Goal: Navigation & Orientation: Go to known website

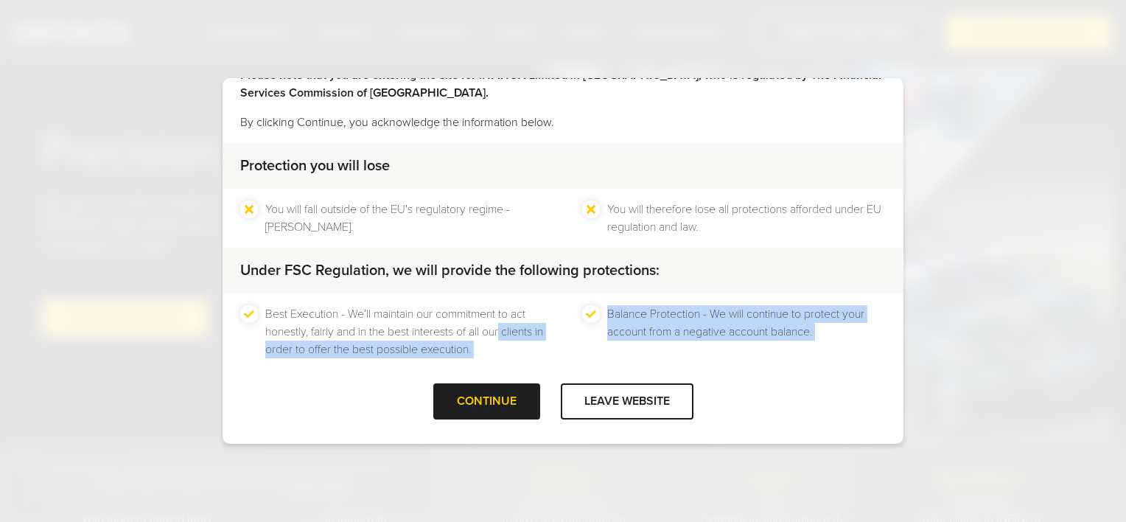
drag, startPoint x: 480, startPoint y: 398, endPoint x: 437, endPoint y: 441, distance: 61.0
click at [435, 451] on div "Welcome to INFINOX Limited Please note that you are entering the site for INFIN…" at bounding box center [563, 261] width 1126 height 522
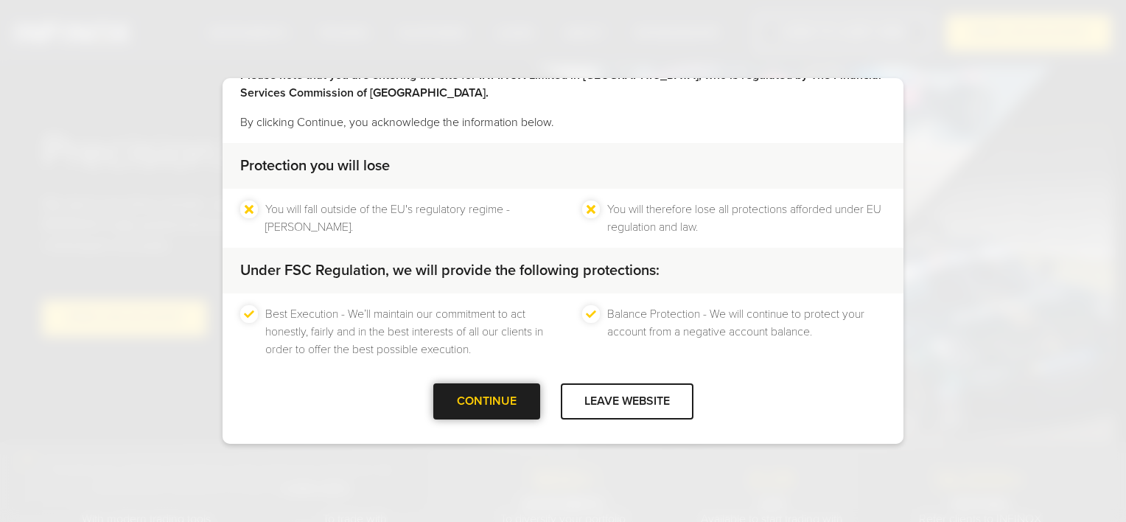
click at [486, 402] on div at bounding box center [486, 402] width 0 height 0
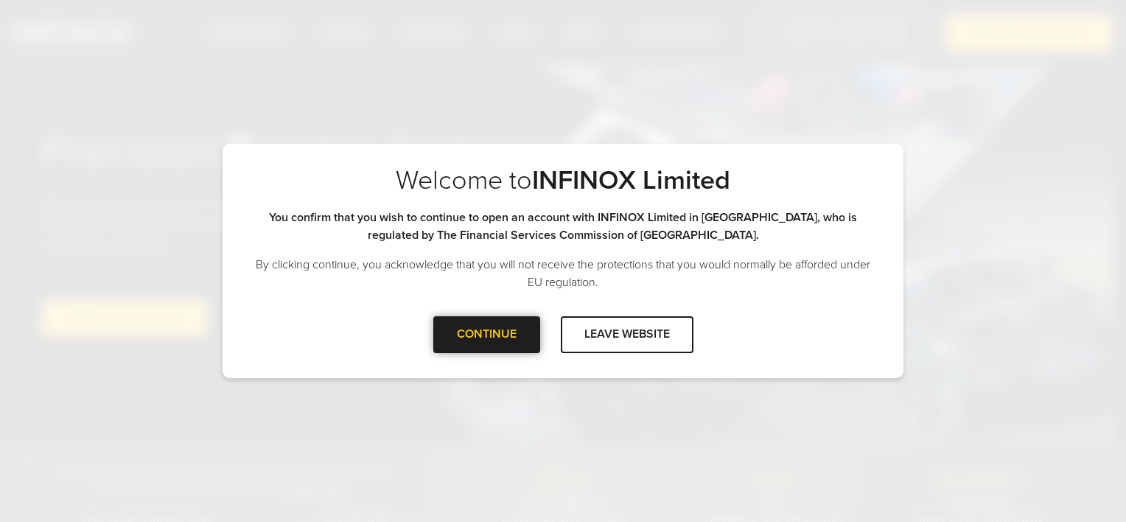
click at [512, 336] on div "CONTINUE" at bounding box center [486, 334] width 107 height 36
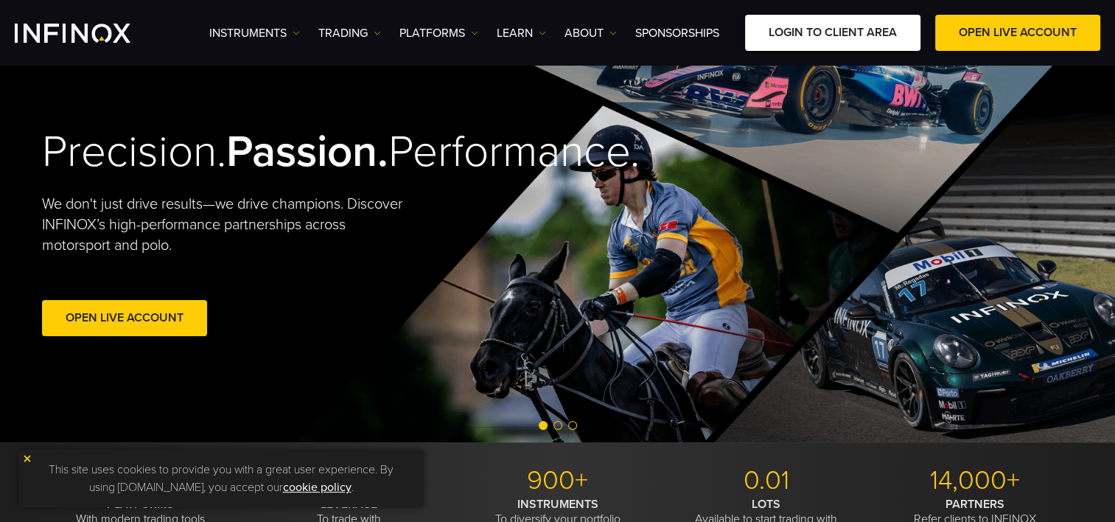
click at [814, 29] on link "LOGIN TO CLIENT AREA" at bounding box center [832, 33] width 175 height 36
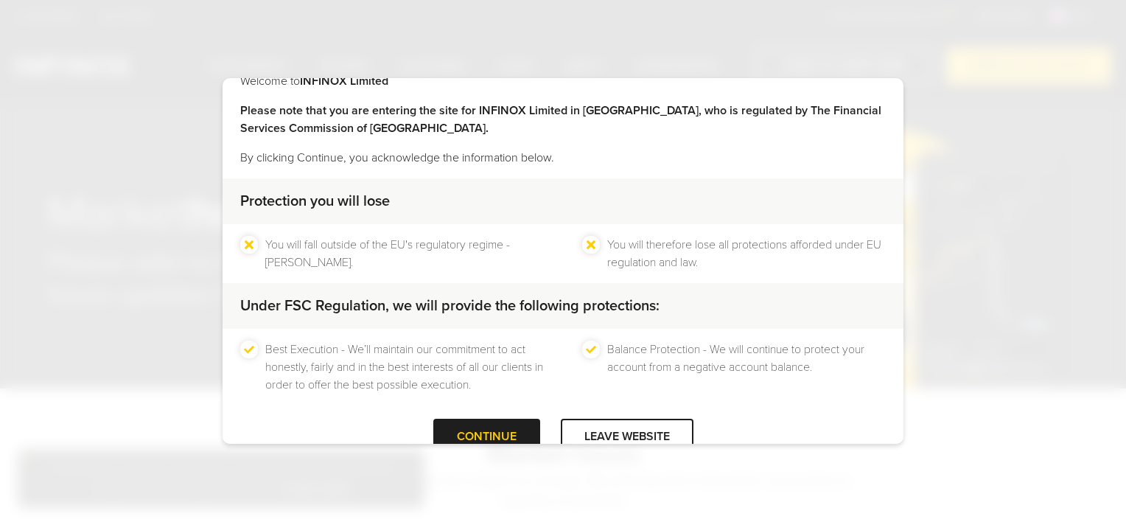
scroll to position [62, 0]
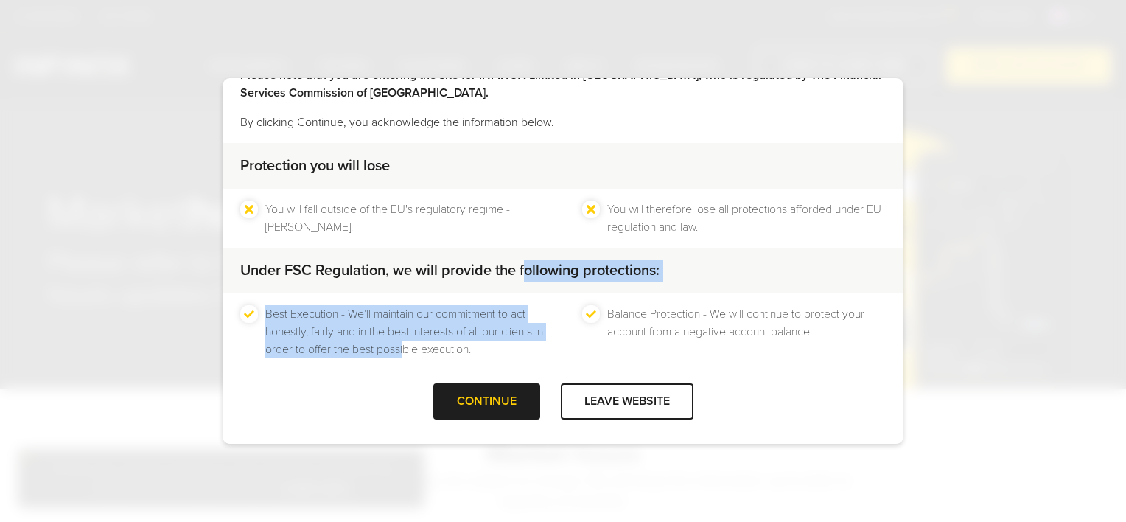
drag, startPoint x: 515, startPoint y: 284, endPoint x: 448, endPoint y: 380, distance: 117.6
click at [448, 380] on div "Protection you will lose You will fall outside of the EU's regulatory regime - …" at bounding box center [563, 263] width 681 height 240
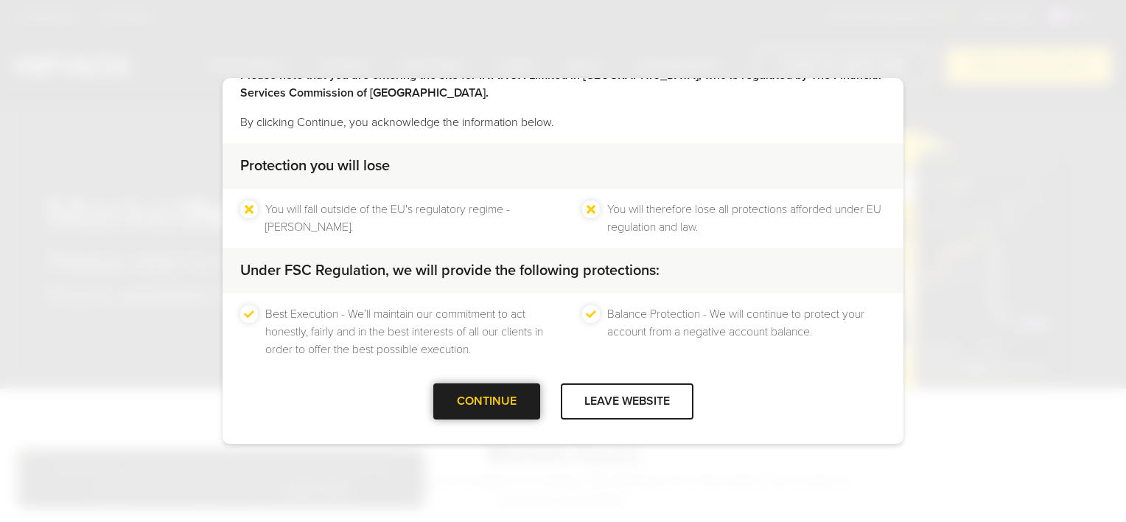
drag, startPoint x: 448, startPoint y: 380, endPoint x: 470, endPoint y: 410, distance: 36.8
click at [470, 410] on div "CONTINUE" at bounding box center [486, 401] width 107 height 36
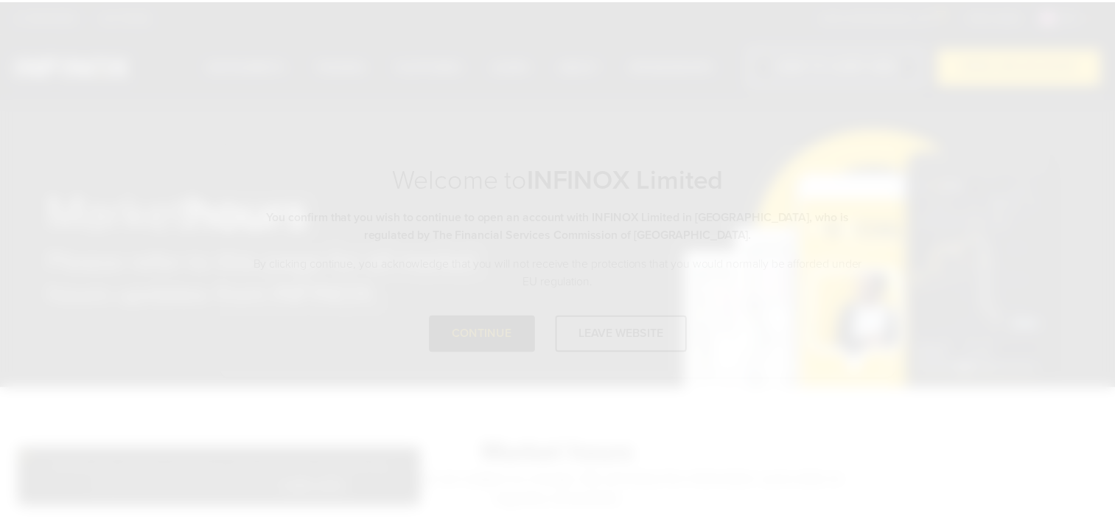
scroll to position [0, 0]
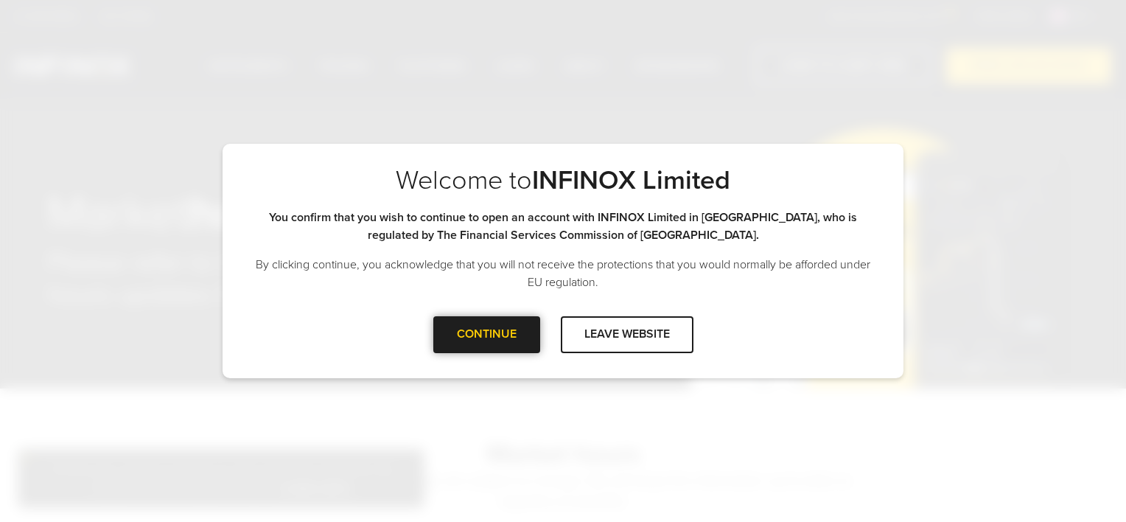
click at [486, 332] on div "CONTINUE" at bounding box center [486, 334] width 107 height 36
